Goal: Task Accomplishment & Management: Manage account settings

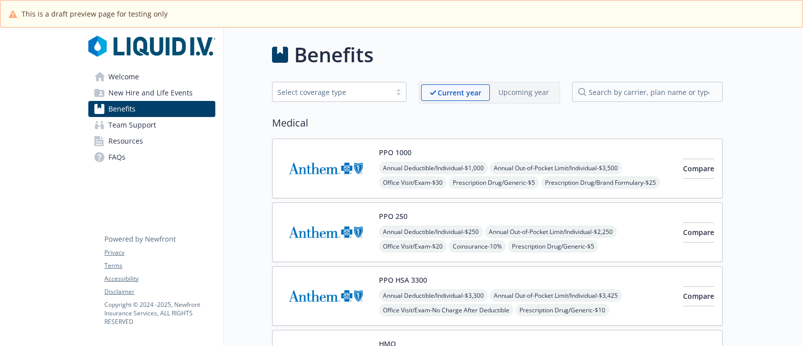
scroll to position [2055, 0]
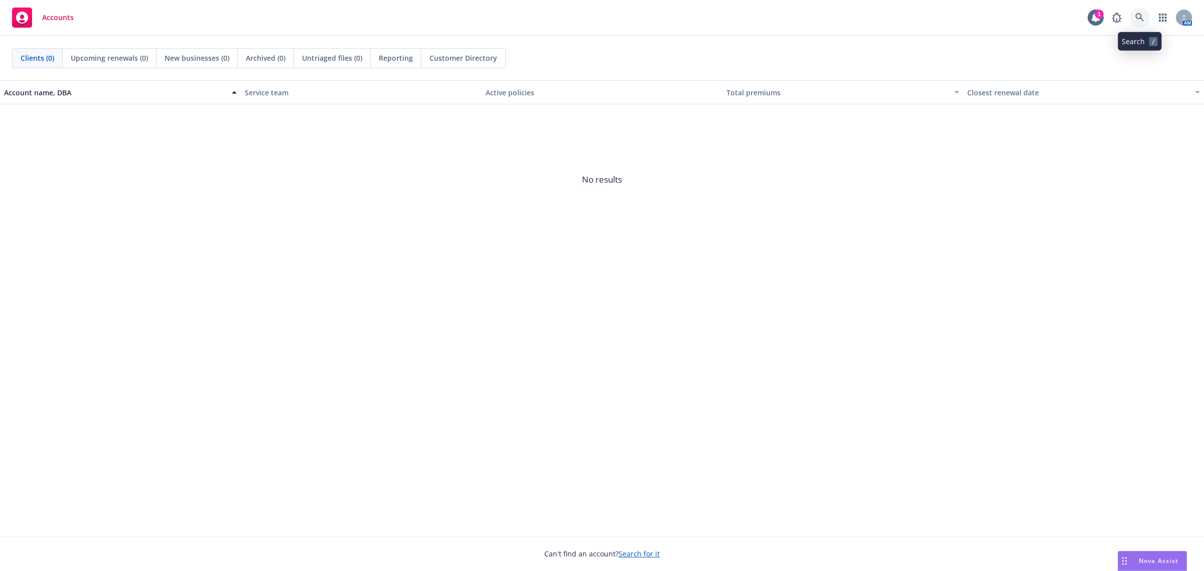
click at [1144, 17] on link at bounding box center [1140, 18] width 20 height 20
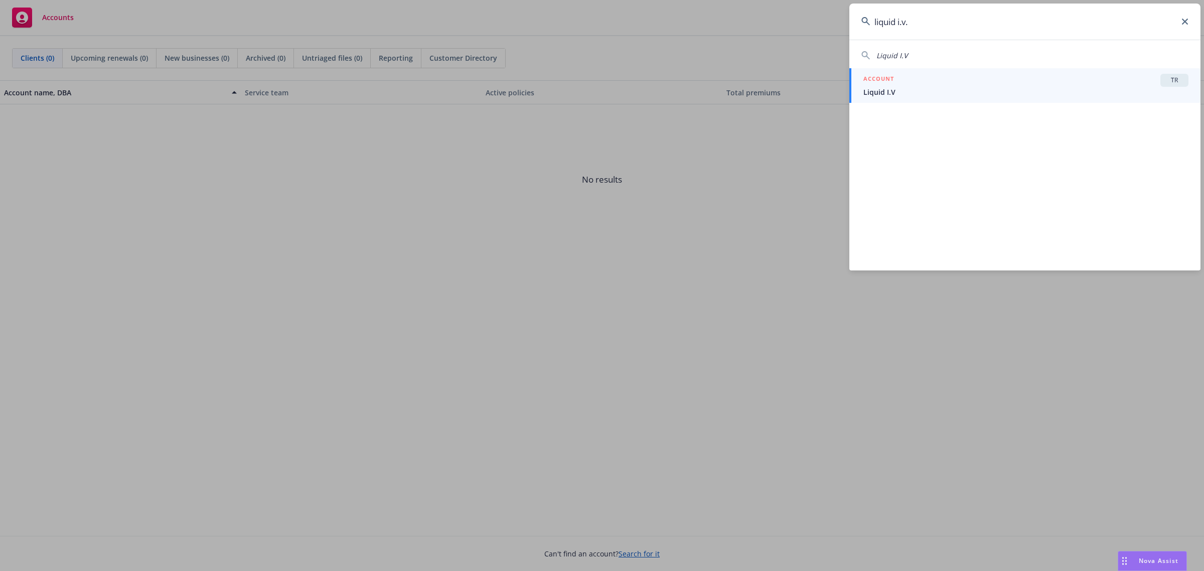
type input "liquid i.v."
click at [966, 87] on span "Liquid I.V" at bounding box center [1025, 92] width 325 height 11
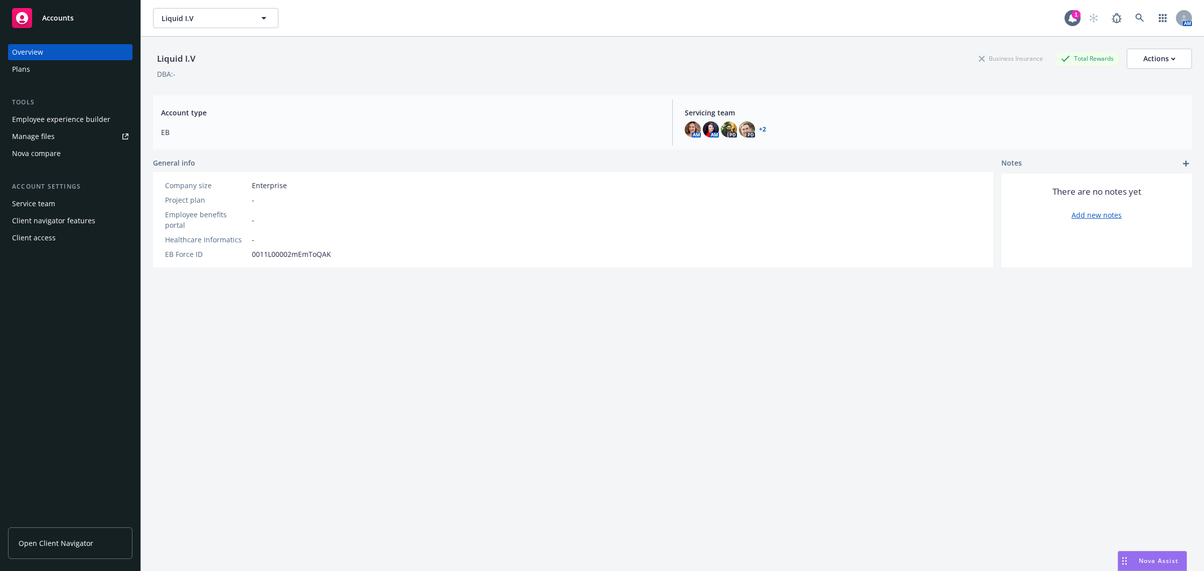
click at [44, 120] on div "Employee experience builder" at bounding box center [61, 119] width 98 height 16
click at [84, 124] on div "Employee experience builder" at bounding box center [61, 119] width 98 height 16
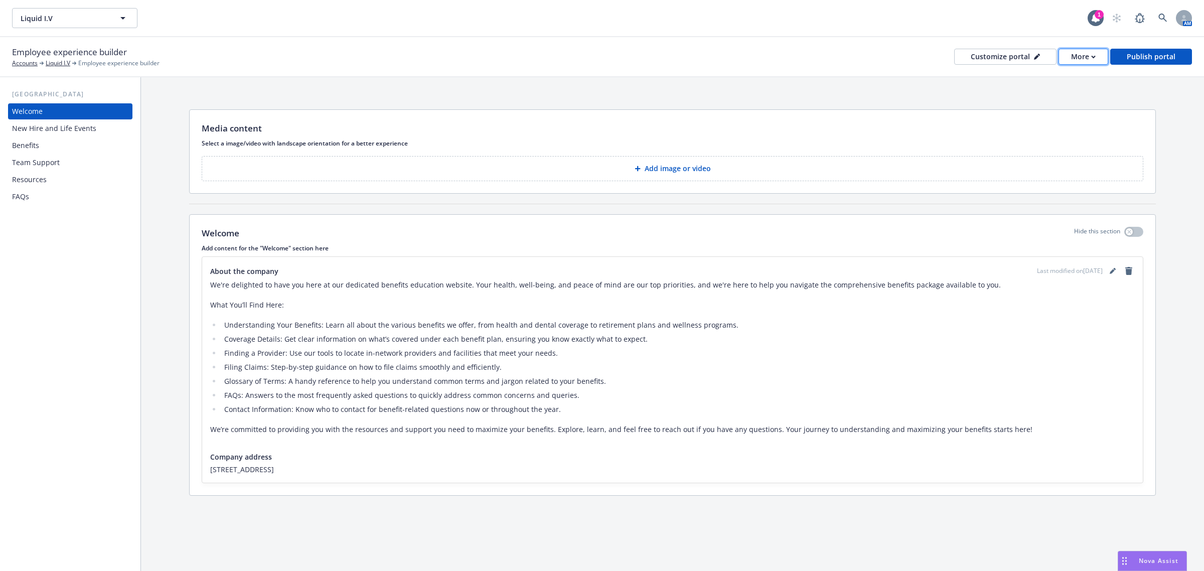
click at [1073, 62] on div "More" at bounding box center [1083, 56] width 25 height 15
click at [1033, 54] on div "Customize portal" at bounding box center [1005, 56] width 69 height 15
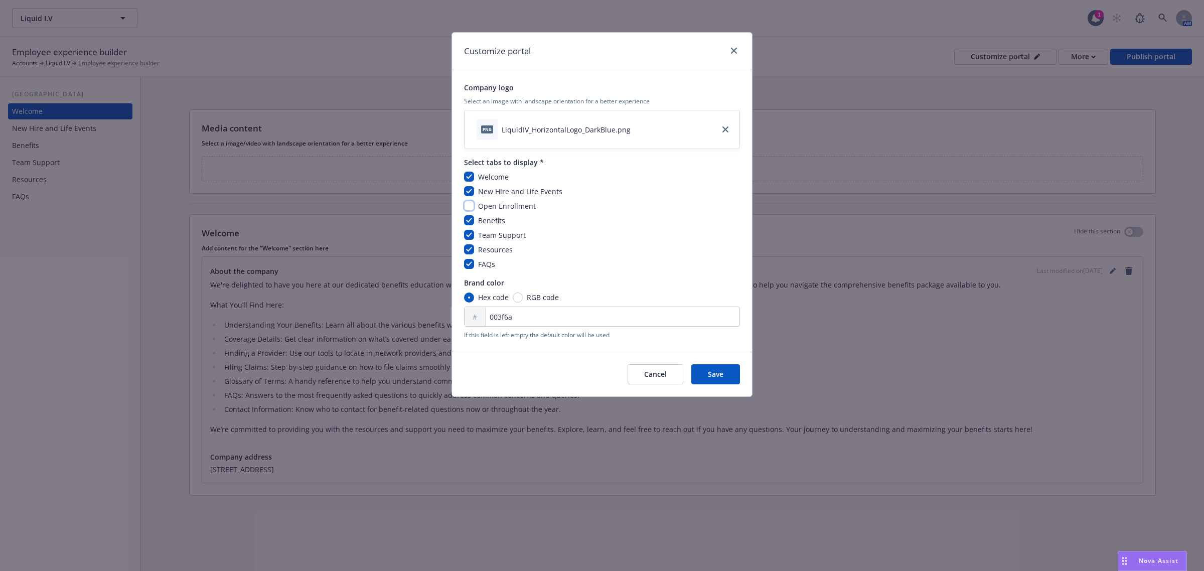
click at [465, 208] on input "checkbox" at bounding box center [469, 206] width 10 height 10
checkbox input "true"
click at [706, 377] on button "Save" at bounding box center [715, 374] width 49 height 20
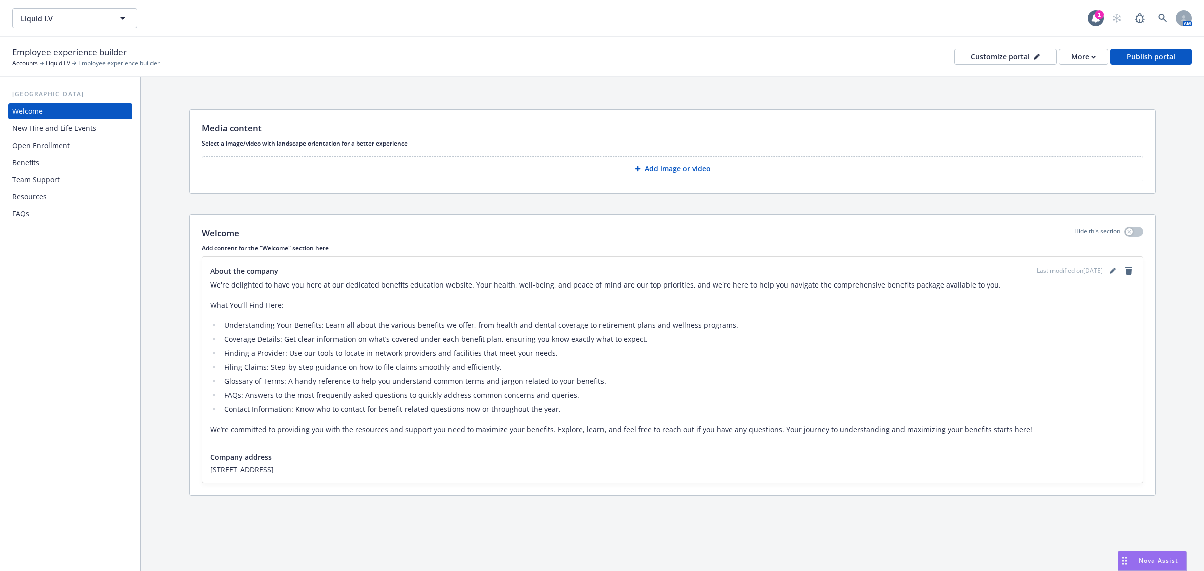
click at [61, 146] on div "Open Enrollment" at bounding box center [41, 145] width 58 height 16
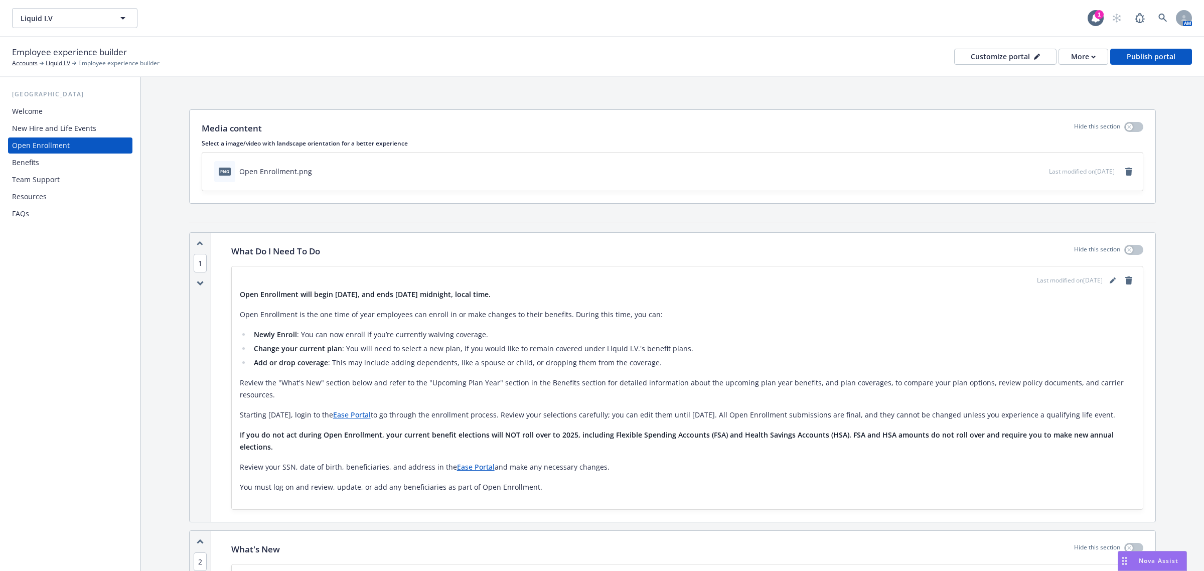
click at [984, 53] on div "Customize portal" at bounding box center [1005, 56] width 69 height 15
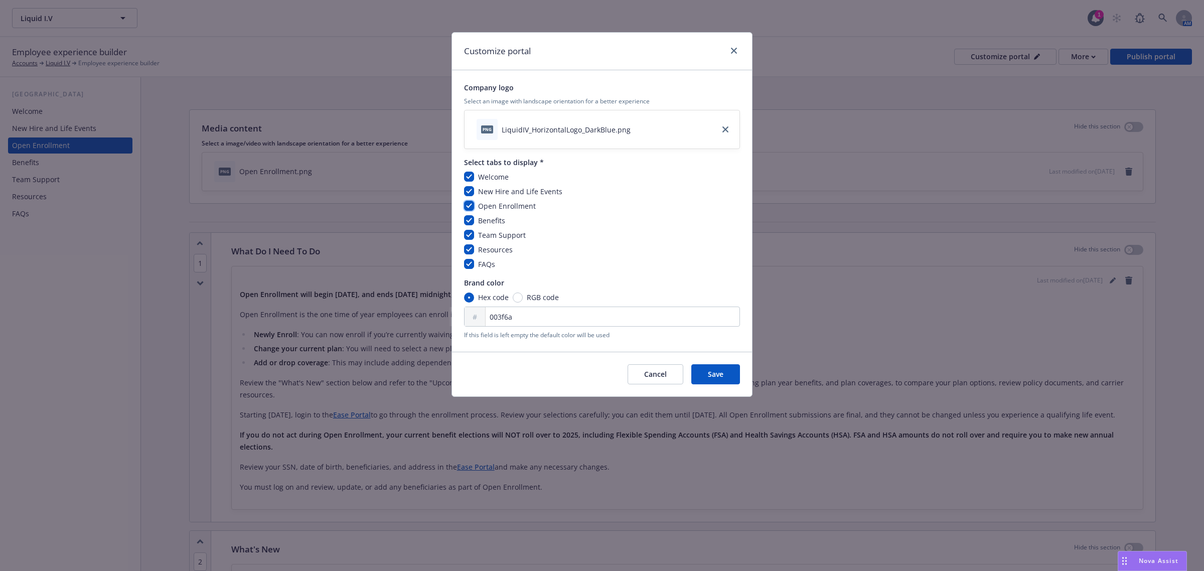
click at [472, 206] on input "checkbox" at bounding box center [469, 206] width 10 height 10
checkbox input "false"
click at [701, 368] on button "Save" at bounding box center [715, 374] width 49 height 20
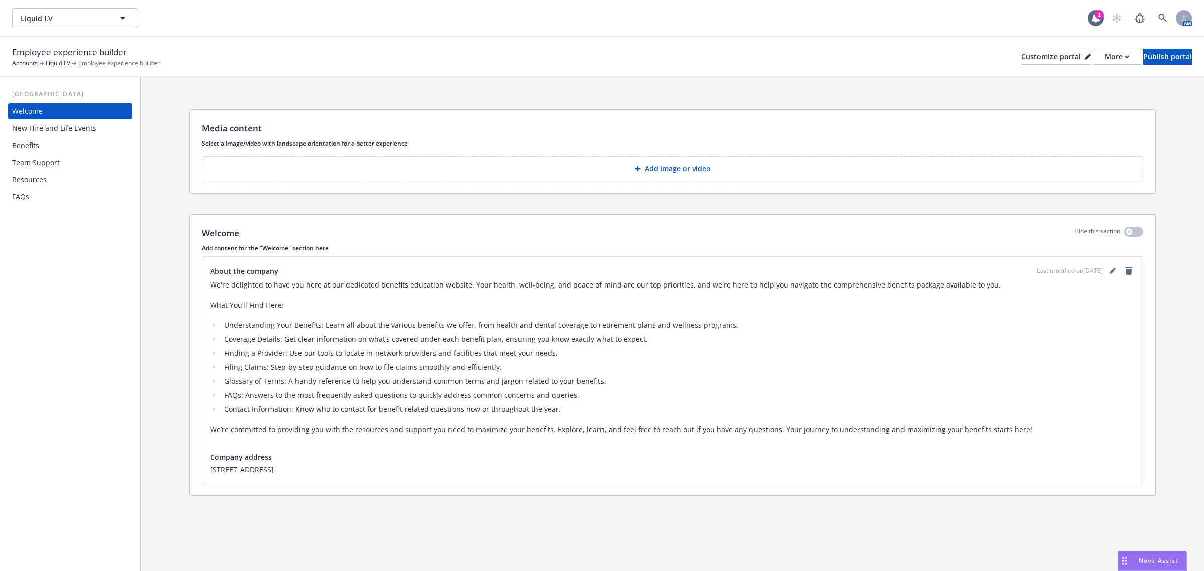
click at [56, 182] on div "Resources" at bounding box center [70, 180] width 116 height 16
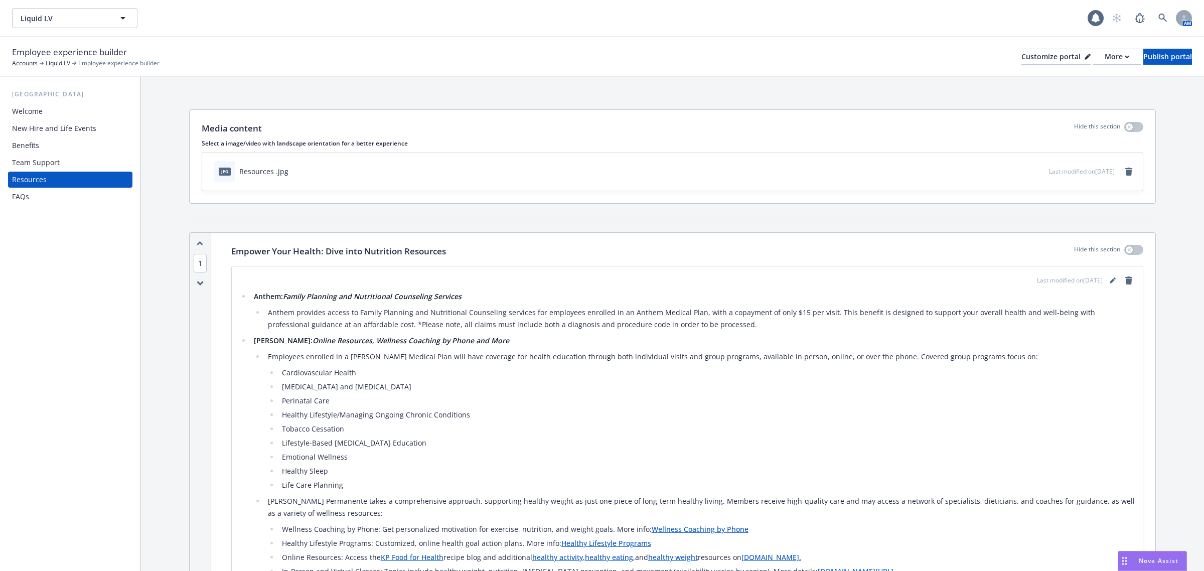
click at [36, 157] on div "Team Support" at bounding box center [36, 162] width 48 height 16
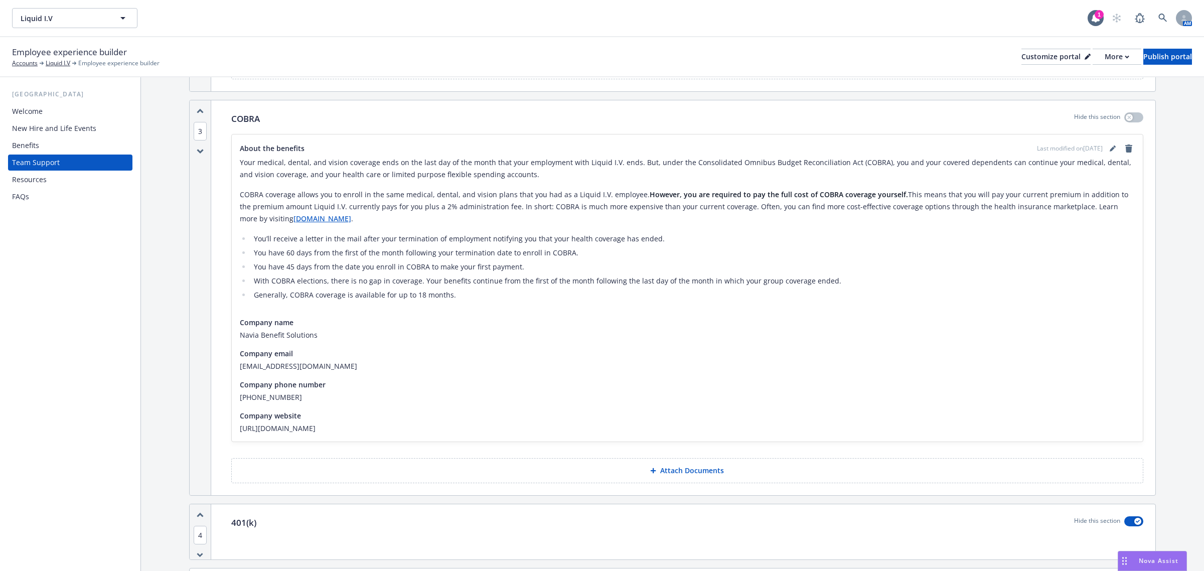
scroll to position [1007, 0]
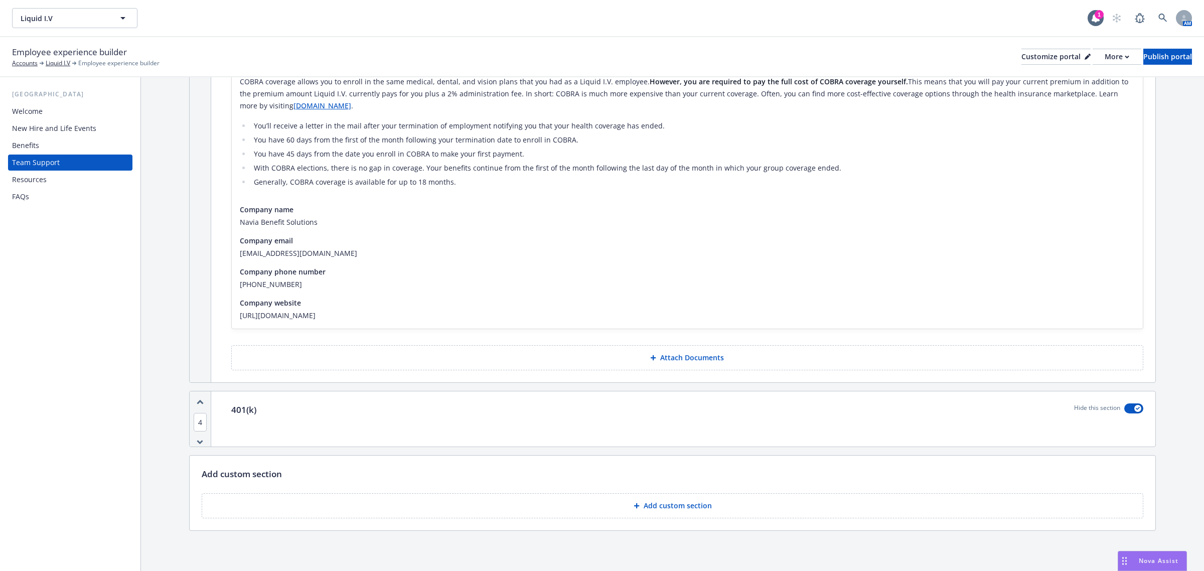
click at [69, 182] on div "Resources" at bounding box center [70, 180] width 116 height 16
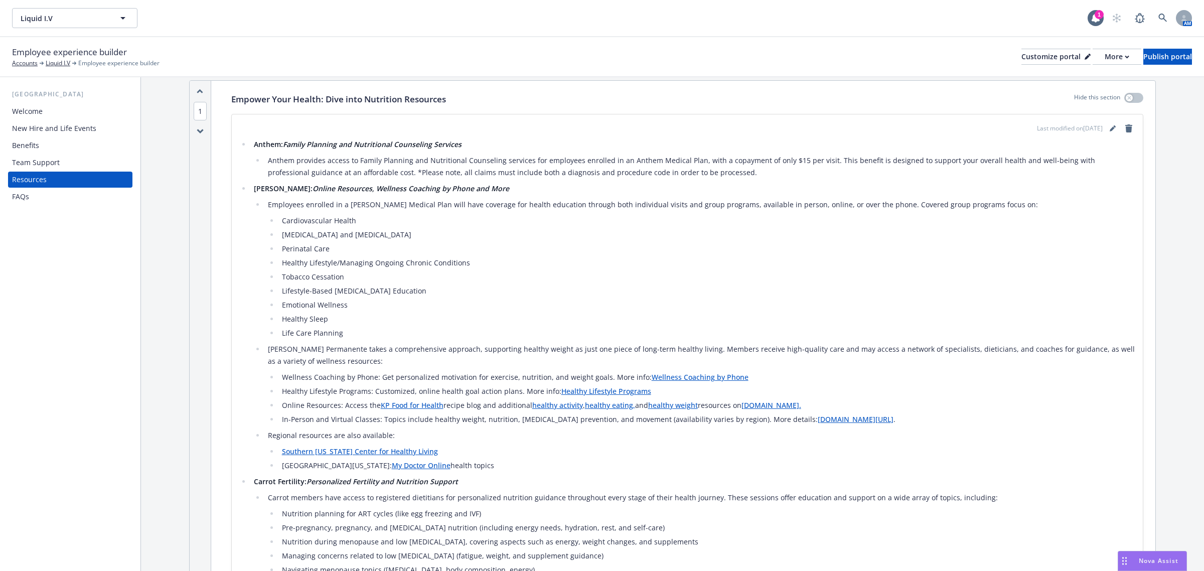
scroll to position [63, 0]
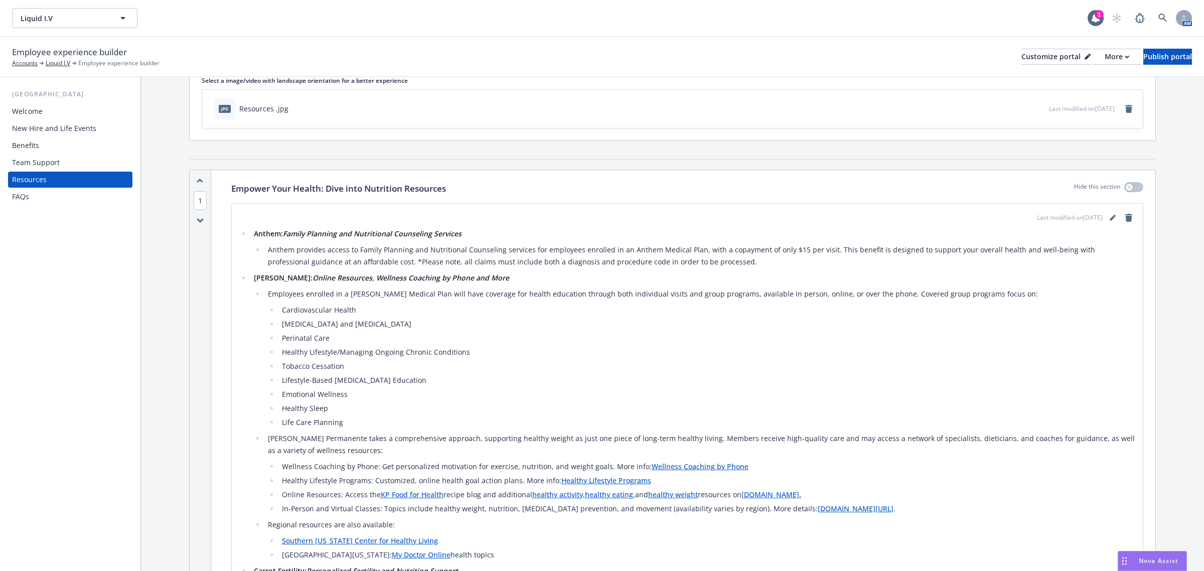
click at [97, 133] on div "New Hire and Life Events" at bounding box center [70, 128] width 116 height 16
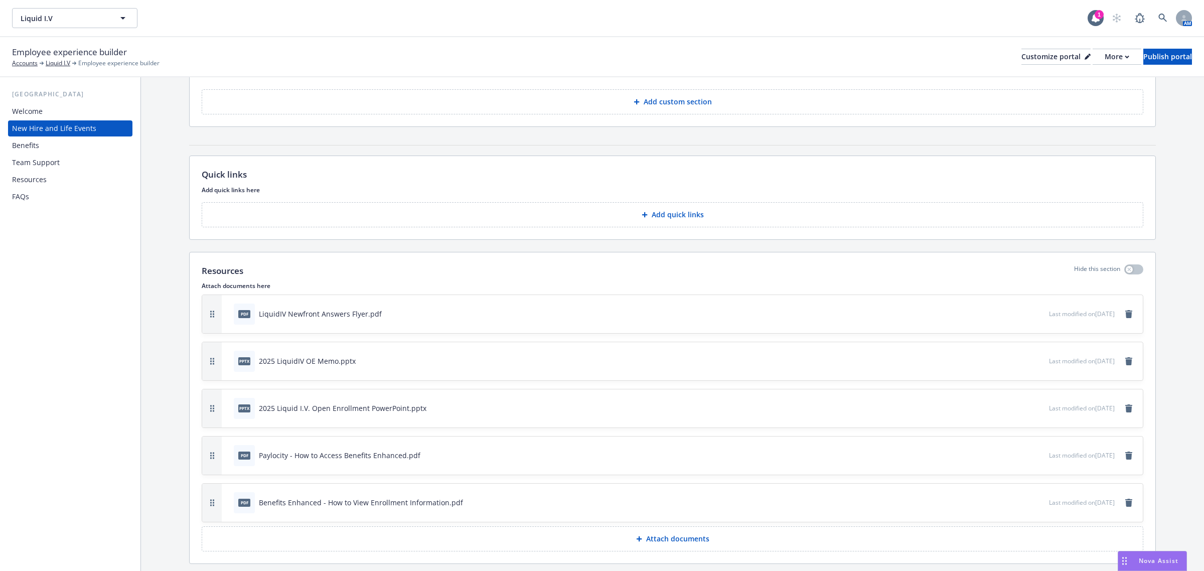
scroll to position [1299, 0]
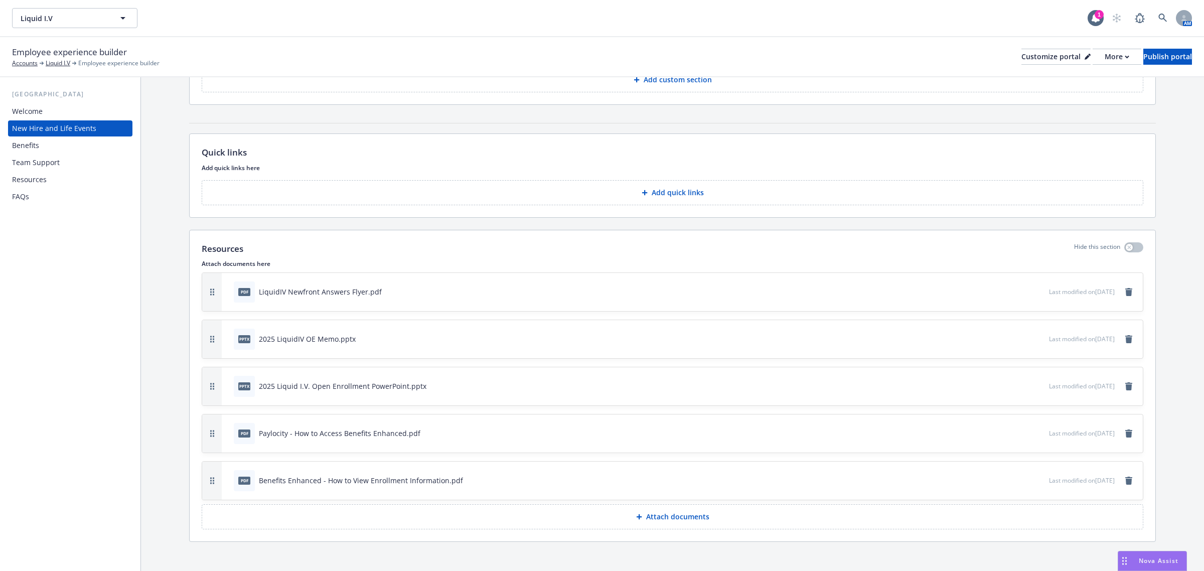
click at [59, 163] on div "Team Support" at bounding box center [70, 162] width 116 height 16
